Goal: Transaction & Acquisition: Download file/media

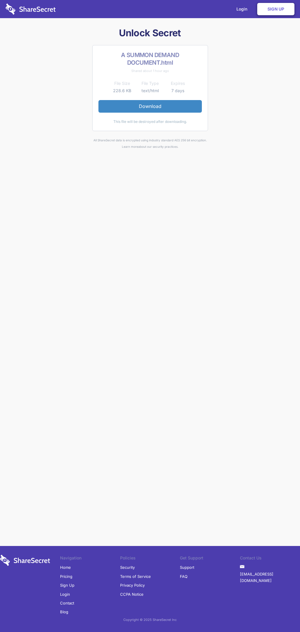
click at [150, 106] on link "Download" at bounding box center [149, 106] width 103 height 12
